Goal: Obtain resource: Download file/media

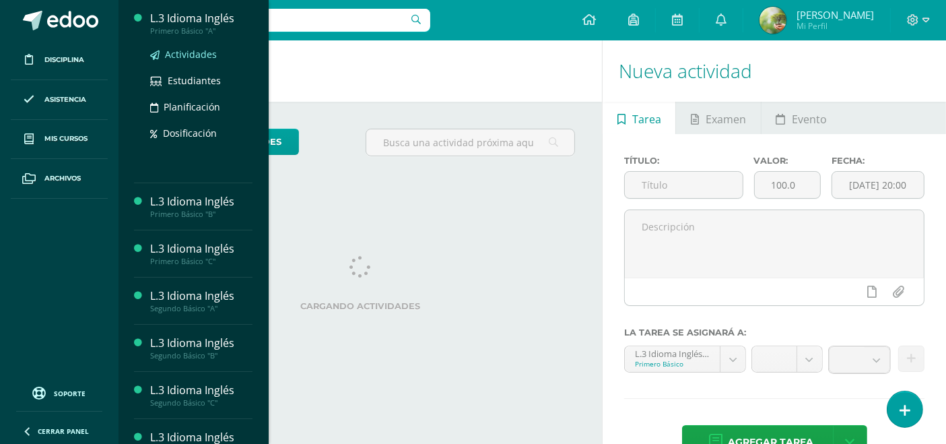
click at [195, 51] on span "Actividades" at bounding box center [191, 54] width 52 height 13
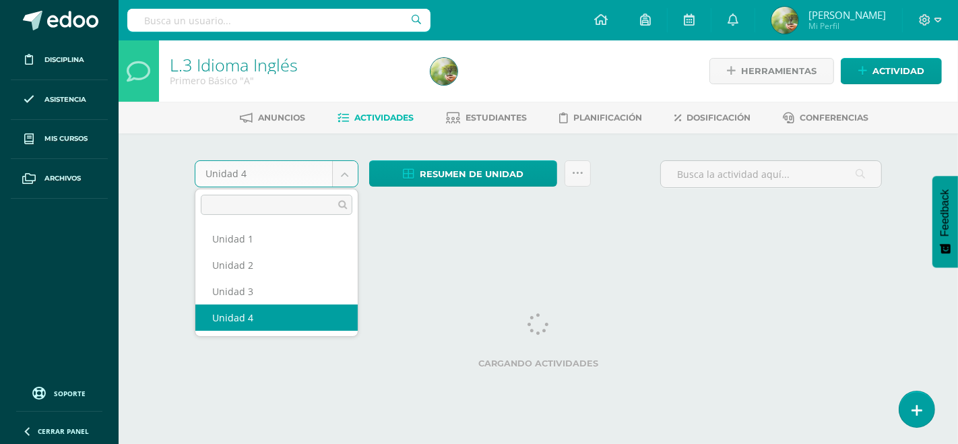
click at [346, 169] on body "Disciplina Asistencia Mis cursos Archivos Soporte Ayuda Reportar un problema Ce…" at bounding box center [479, 125] width 958 height 251
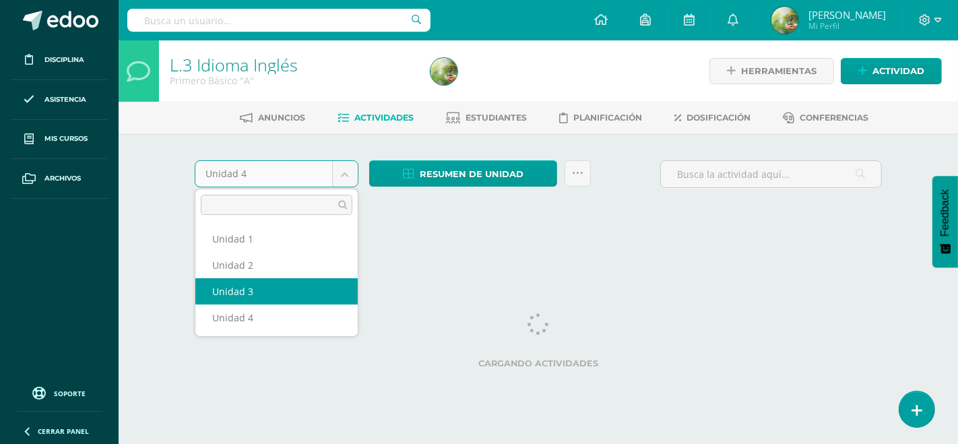
select select "Unidad 3"
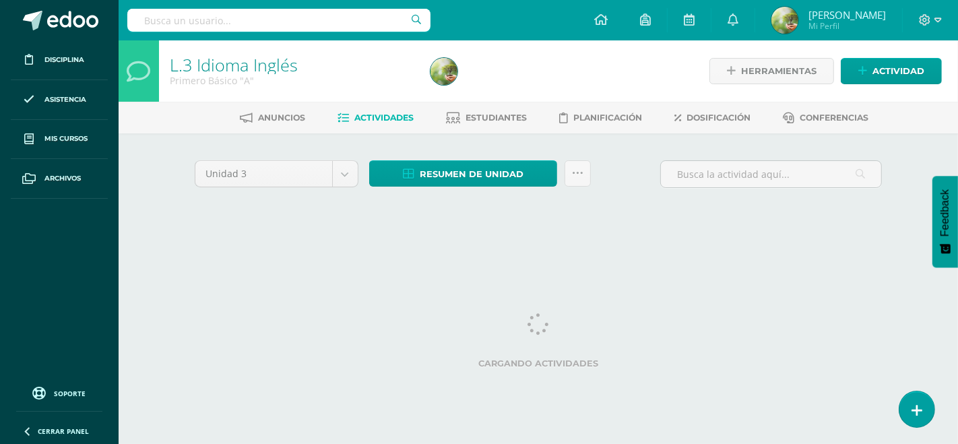
click at [398, 117] on span "Actividades" at bounding box center [384, 117] width 59 height 10
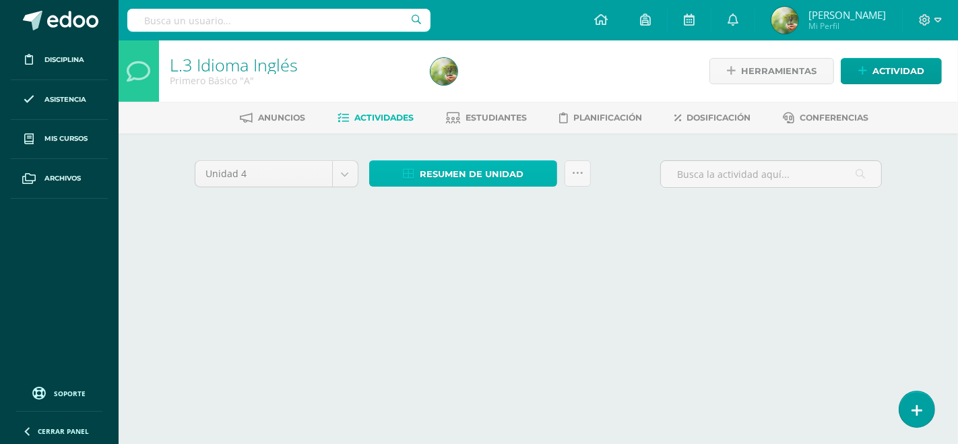
click at [460, 176] on span "Resumen de unidad" at bounding box center [472, 174] width 104 height 25
click at [481, 164] on span "Resumen de unidad" at bounding box center [472, 174] width 104 height 25
click at [481, 162] on span "Resumen de unidad" at bounding box center [472, 174] width 104 height 25
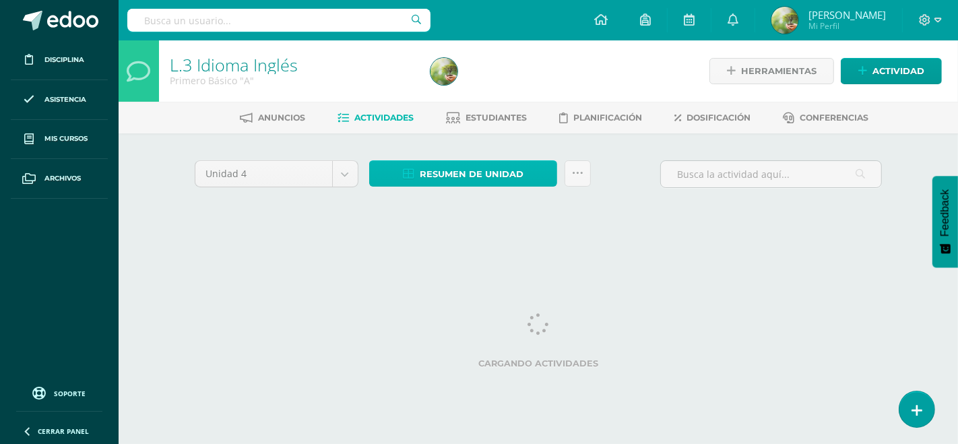
click at [481, 162] on span "Resumen de unidad" at bounding box center [472, 174] width 104 height 25
